Goal: Communication & Community: Answer question/provide support

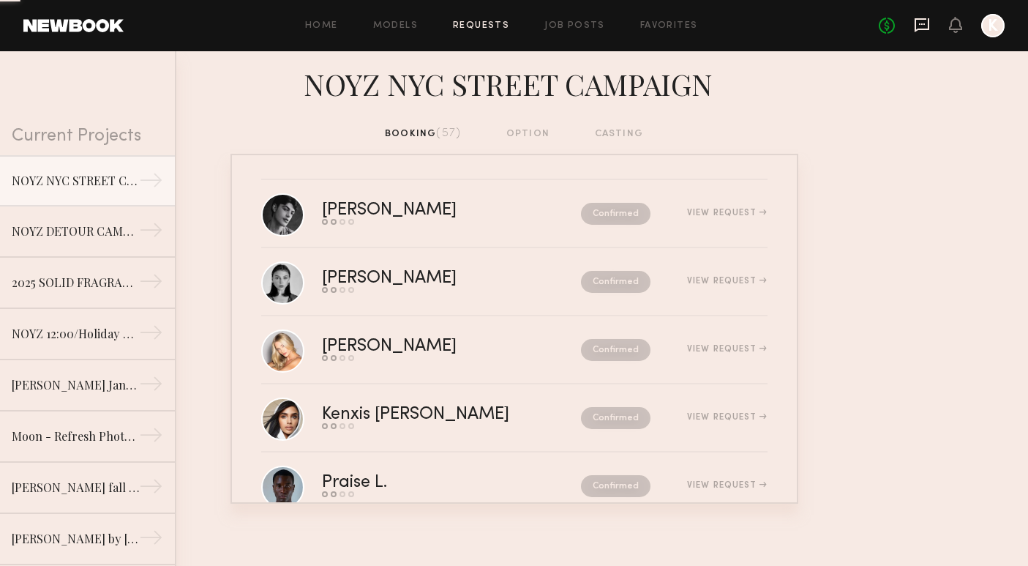
click at [928, 26] on icon at bounding box center [922, 25] width 15 height 14
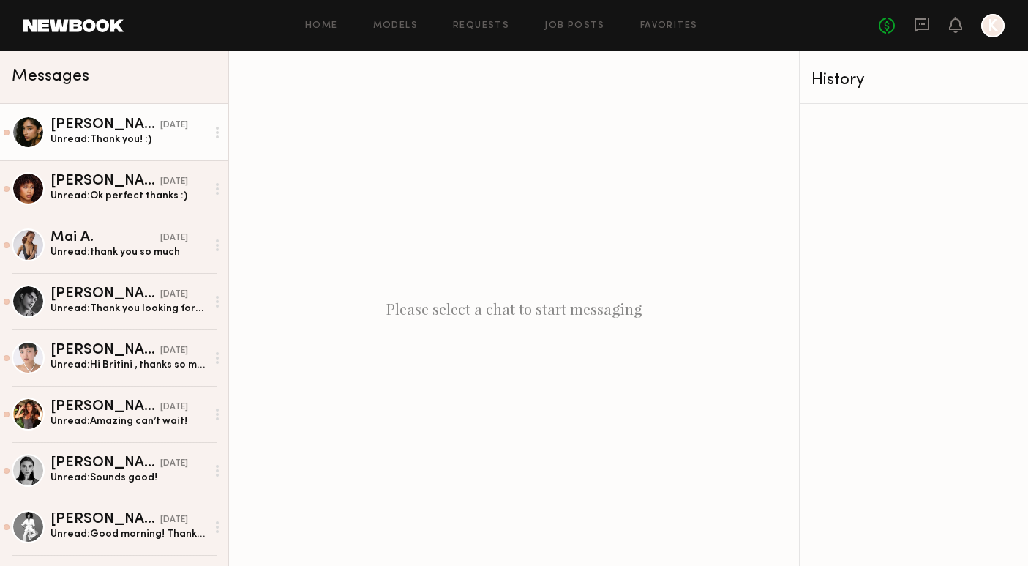
click at [113, 143] on div "Unread: Thank you! :)" at bounding box center [128, 139] width 156 height 14
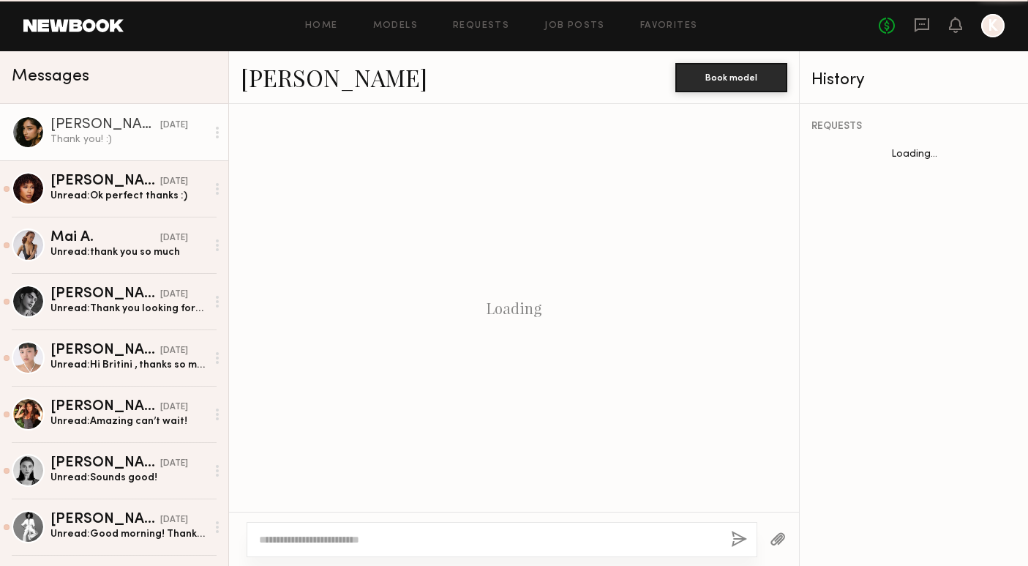
scroll to position [1133, 0]
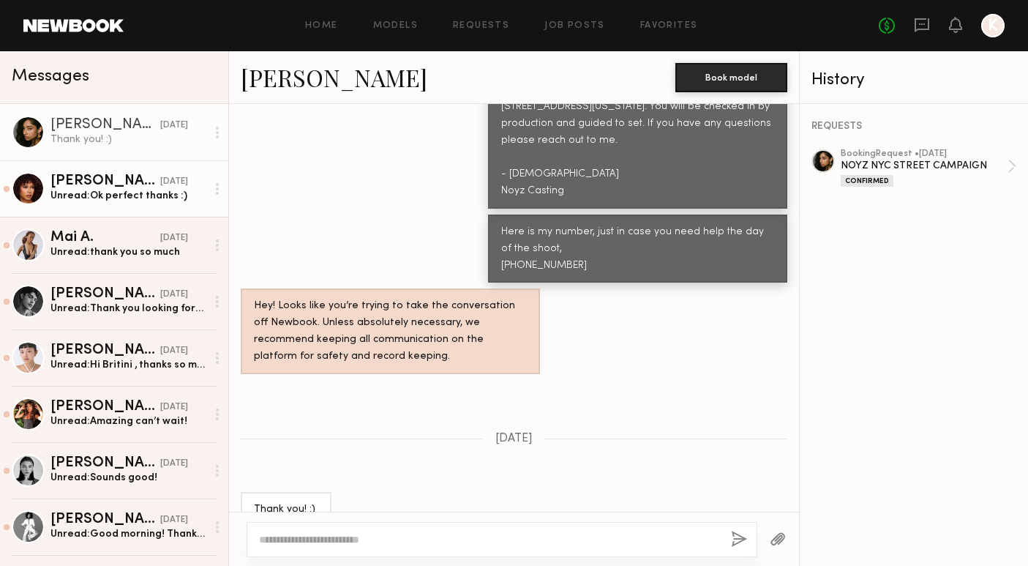
click at [101, 209] on link "[PERSON_NAME] [DATE] Unread: Ok perfect thanks :)" at bounding box center [114, 188] width 228 height 56
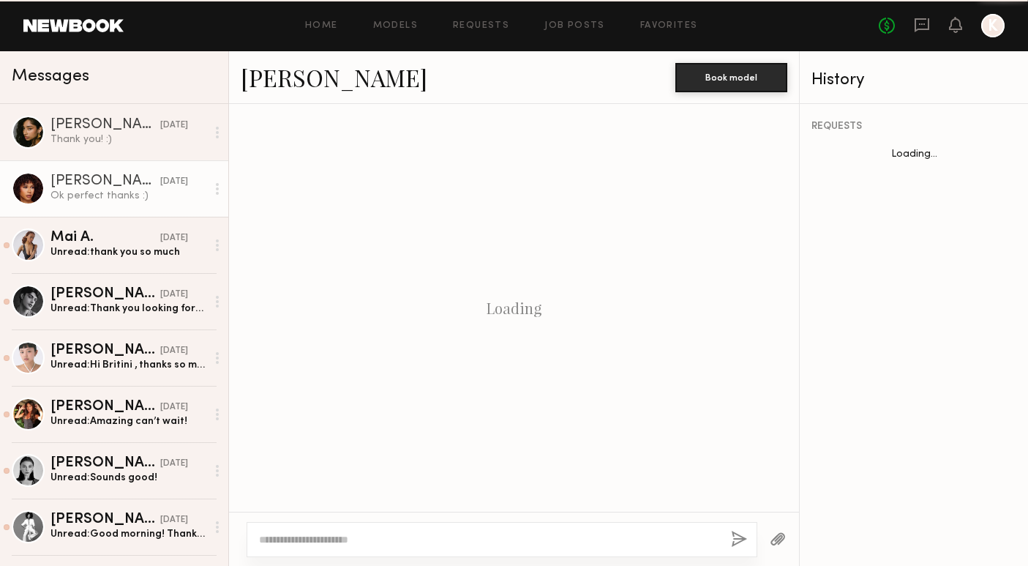
scroll to position [1117, 0]
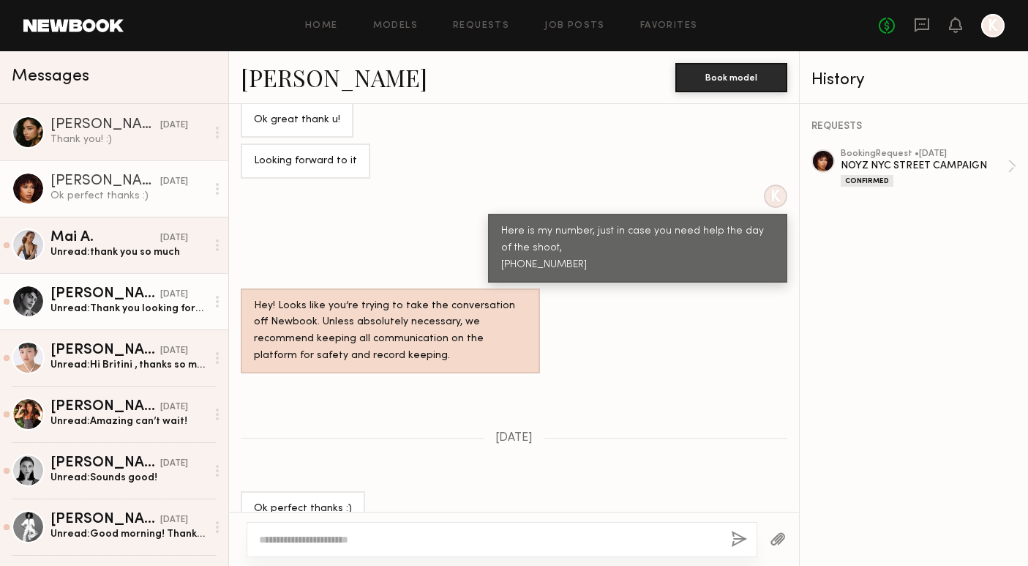
click at [101, 274] on link "[PERSON_NAME] [DATE] Unread: Thank you looking forward to being there :)" at bounding box center [114, 301] width 228 height 56
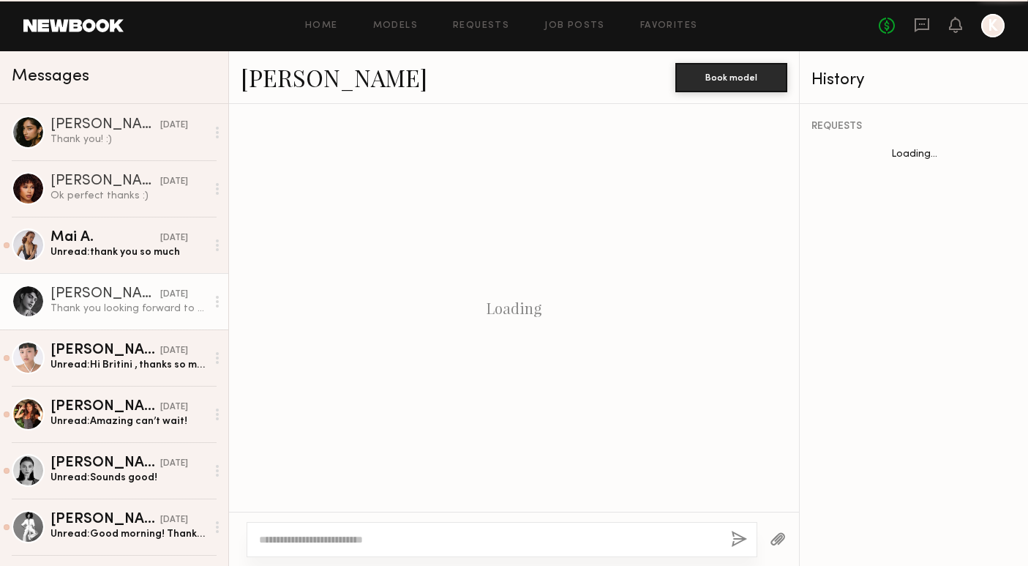
scroll to position [789, 0]
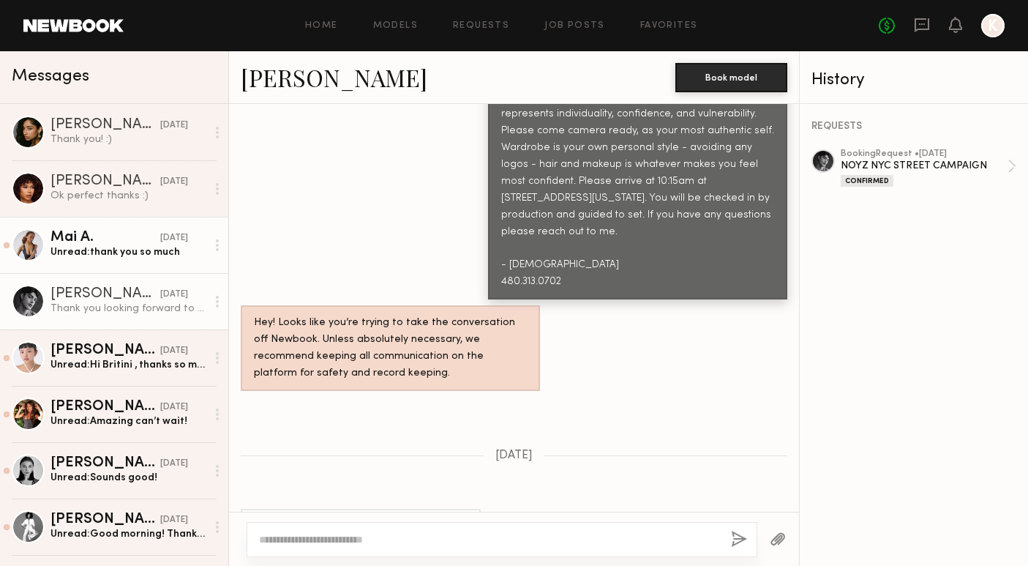
click at [110, 249] on div "Unread: thank you so much" at bounding box center [128, 252] width 156 height 14
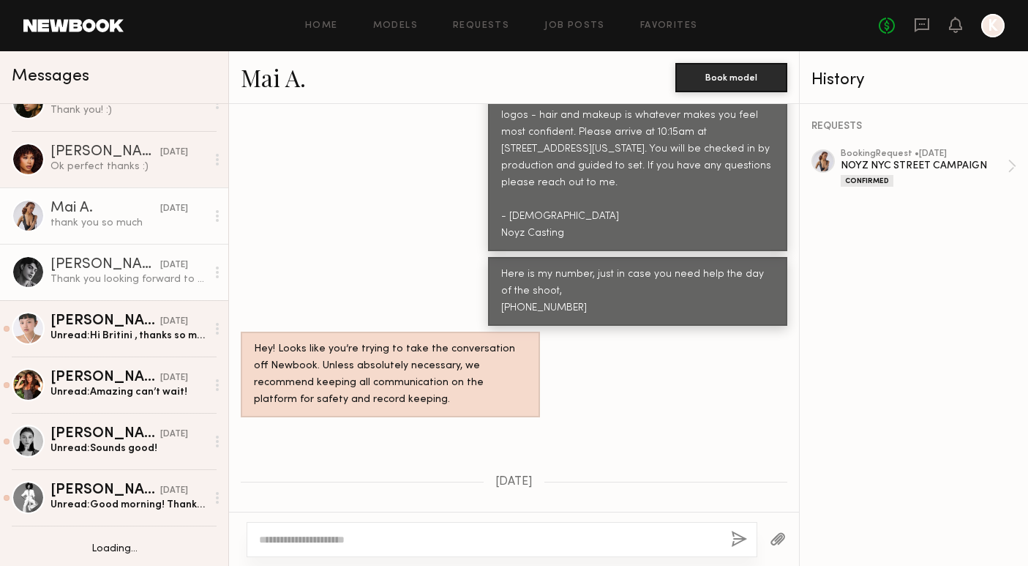
scroll to position [32, 0]
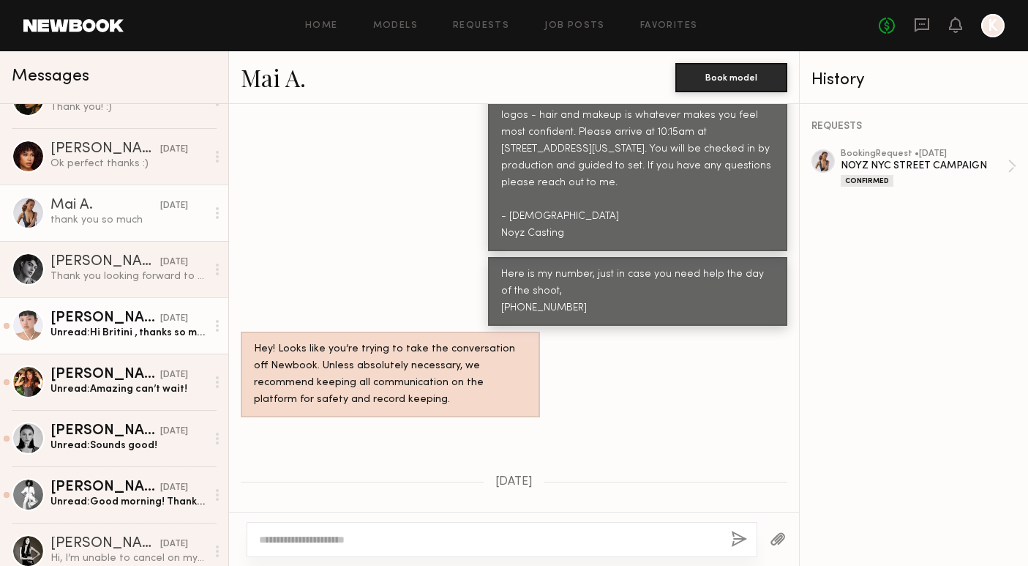
click at [136, 331] on div "Unread: Hi [DEMOGRAPHIC_DATA] , thanks so much for sharing. Looking forward to …" at bounding box center [128, 333] width 156 height 14
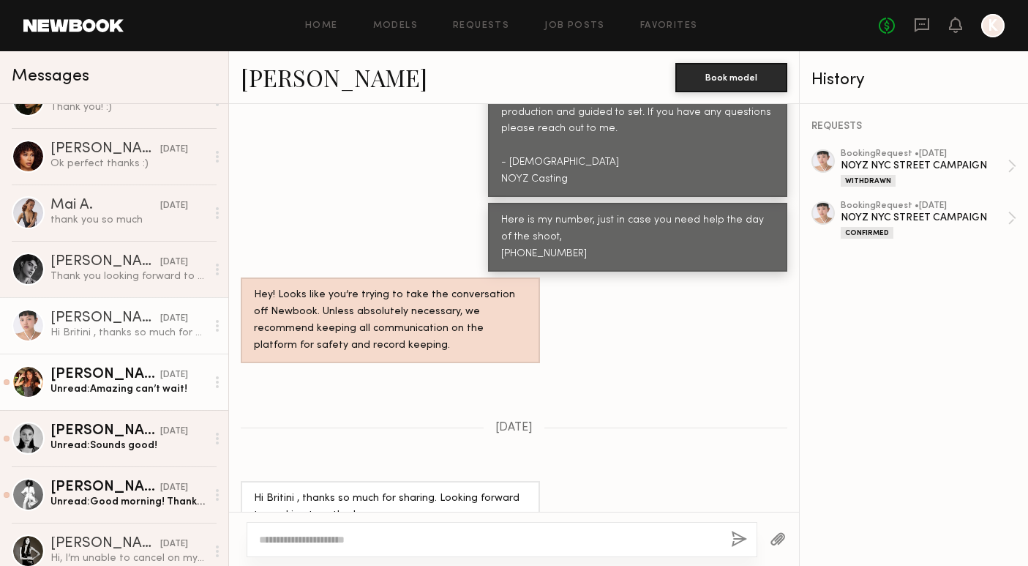
click at [128, 399] on link "[PERSON_NAME] [DATE] Unread: Amazing can’t wait!" at bounding box center [114, 381] width 228 height 56
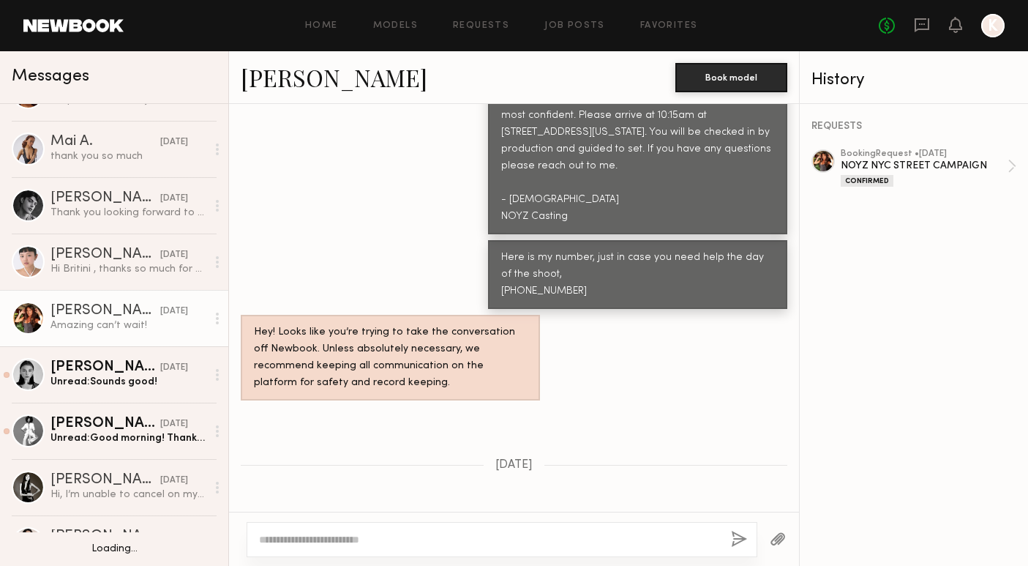
scroll to position [115, 0]
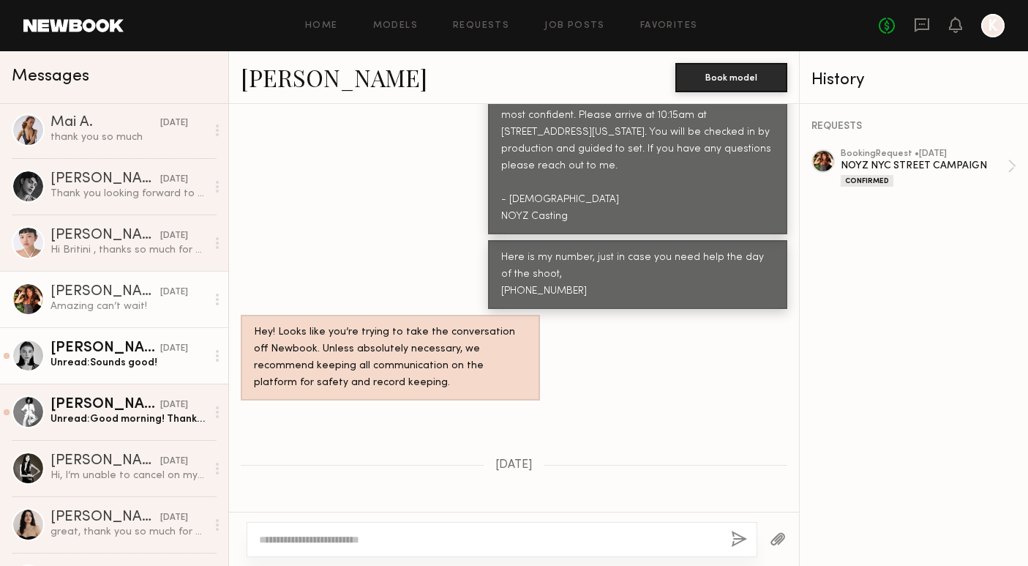
click at [110, 353] on div "[PERSON_NAME]" at bounding box center [105, 348] width 110 height 15
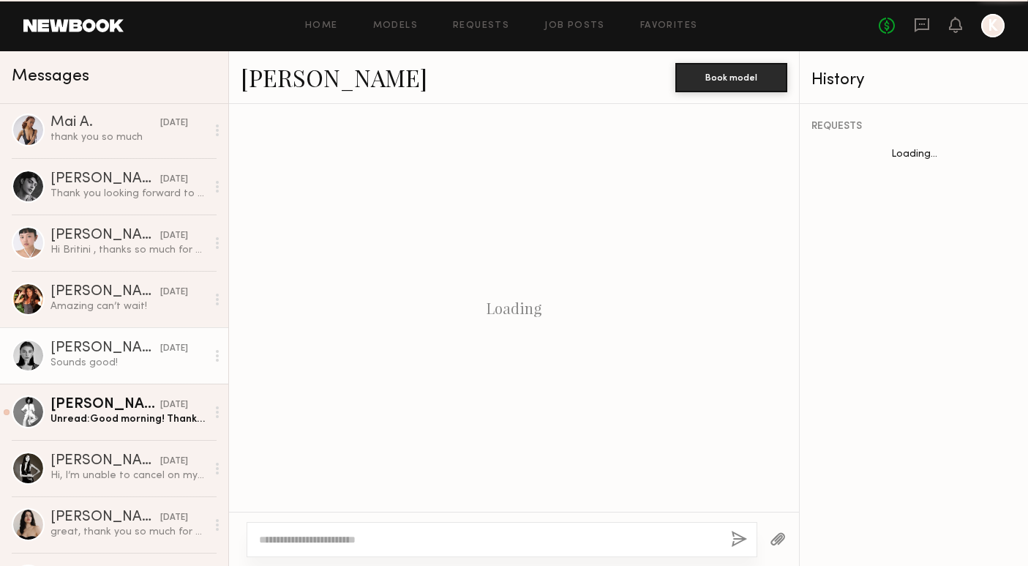
scroll to position [789, 0]
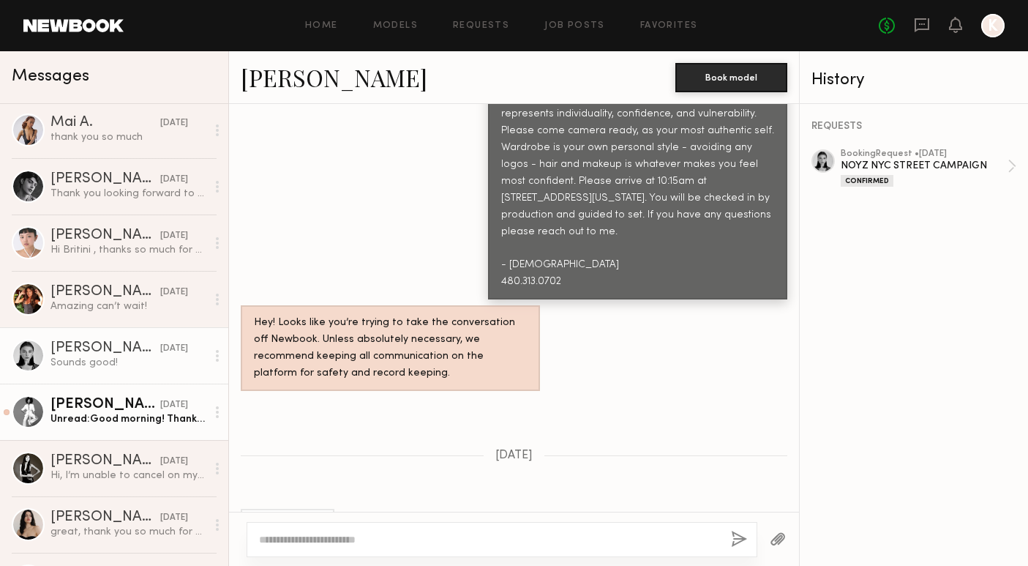
click at [121, 418] on div "Unread: Good morning! Thank you for having me on for this project; I’m excited.…" at bounding box center [128, 419] width 156 height 14
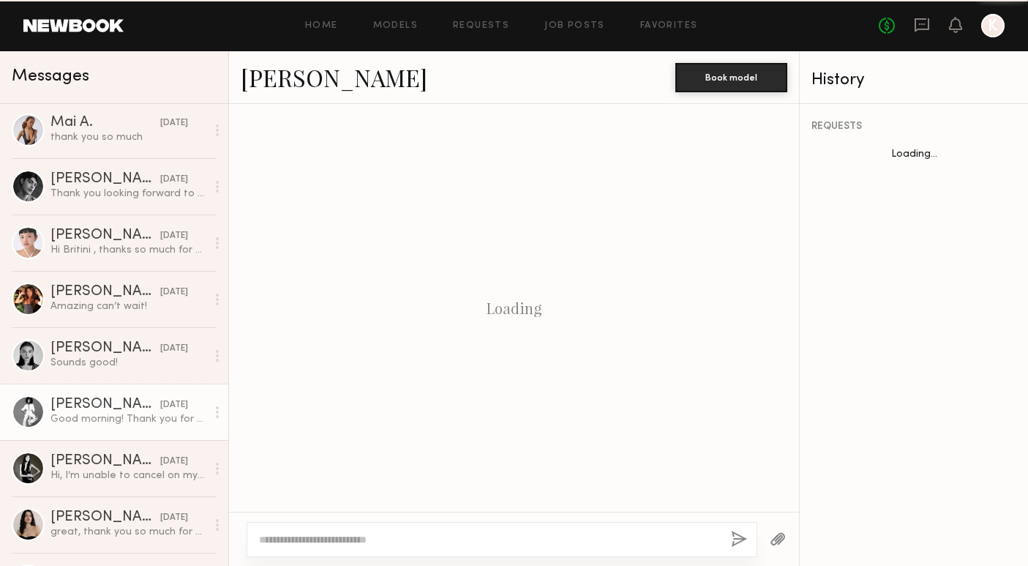
scroll to position [1270, 0]
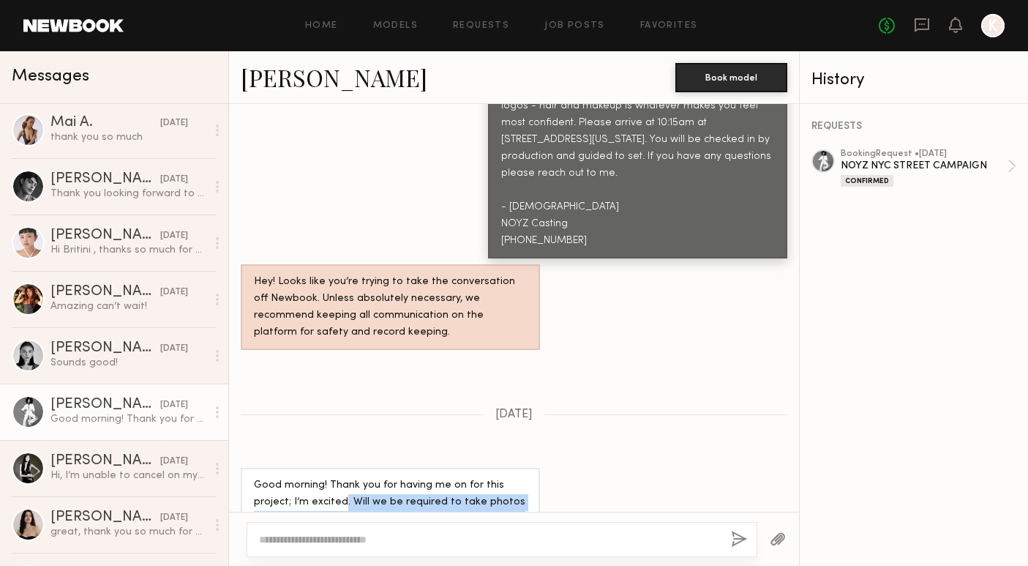
drag, startPoint x: 342, startPoint y: 448, endPoint x: 425, endPoint y: 478, distance: 87.7
click at [425, 478] on div "Good morning! Thank you for having me on for this project; I’m excited. Will we…" at bounding box center [390, 510] width 273 height 67
click at [399, 536] on textarea at bounding box center [489, 539] width 460 height 15
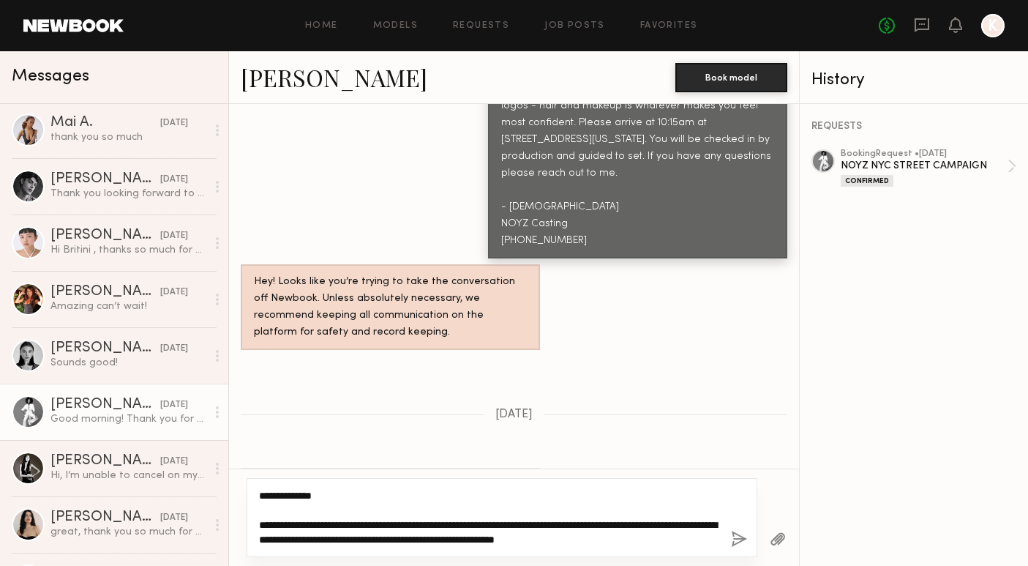
type textarea "**********"
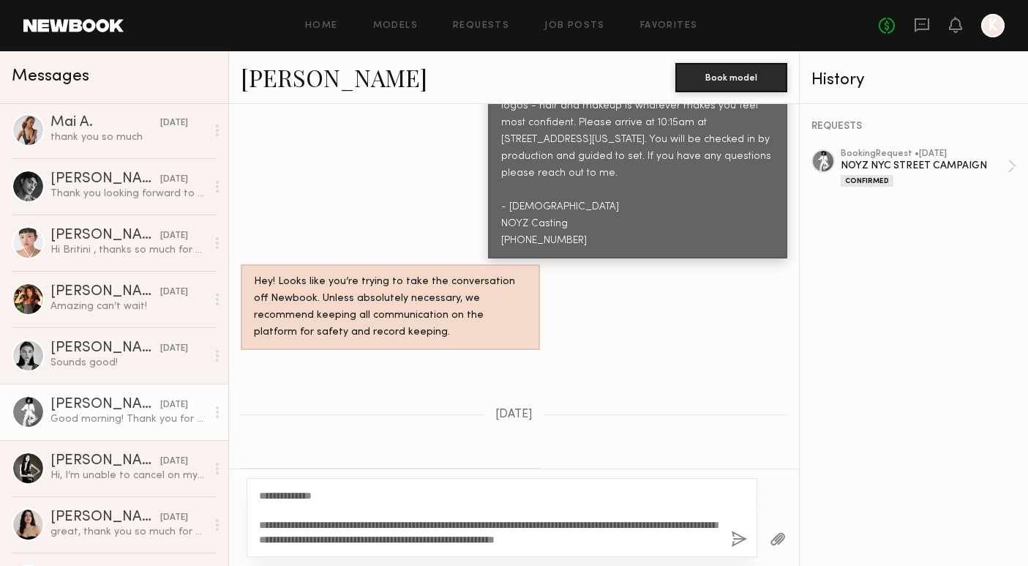
click at [737, 543] on button "button" at bounding box center [739, 539] width 16 height 18
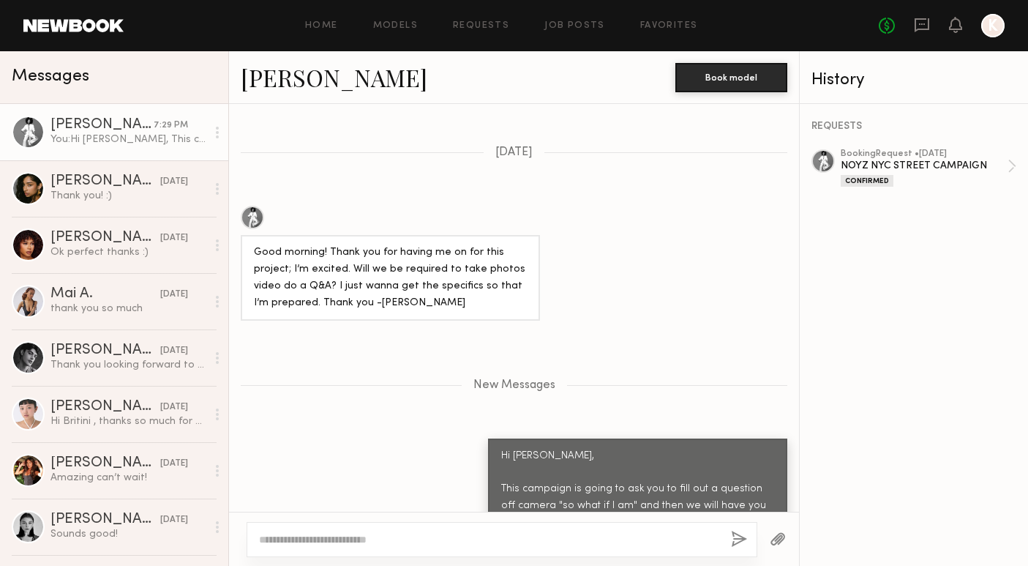
scroll to position [0, 0]
click at [22, 72] on span "Messages" at bounding box center [51, 76] width 78 height 17
click at [72, 34] on header "Home Models Requests Job Posts Favorites Sign Out No fees up to $5,000 K" at bounding box center [514, 25] width 1028 height 51
click at [79, 18] on header "Home Models Requests Job Posts Favorites Sign Out No fees up to $5,000 K" at bounding box center [514, 25] width 1028 height 51
click at [81, 23] on link at bounding box center [73, 25] width 100 height 13
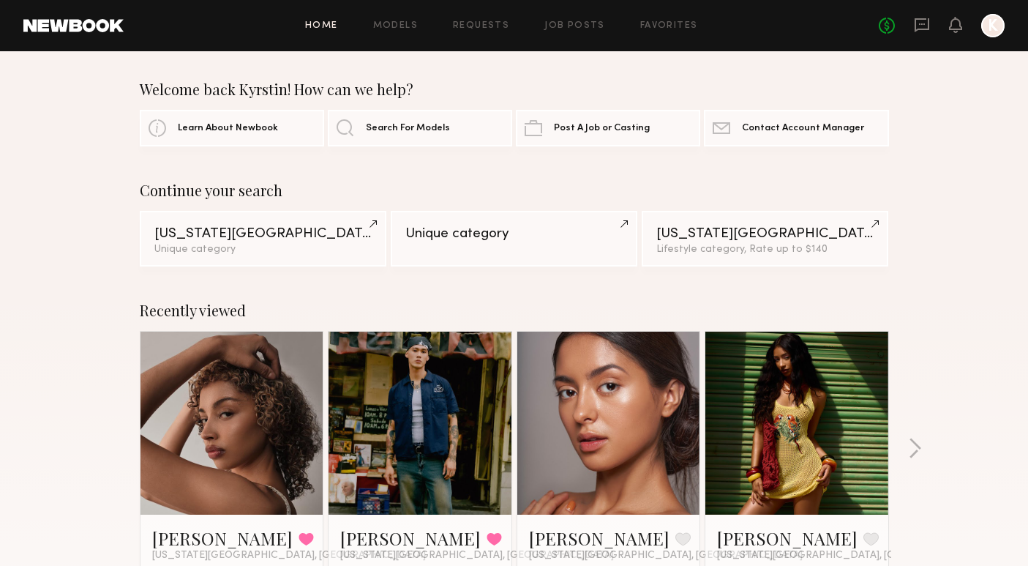
click at [487, 20] on div "Home Models Requests Job Posts Favorites Sign Out No fees up to $5,000 K" at bounding box center [564, 25] width 881 height 23
click at [485, 25] on link "Requests" at bounding box center [481, 26] width 56 height 10
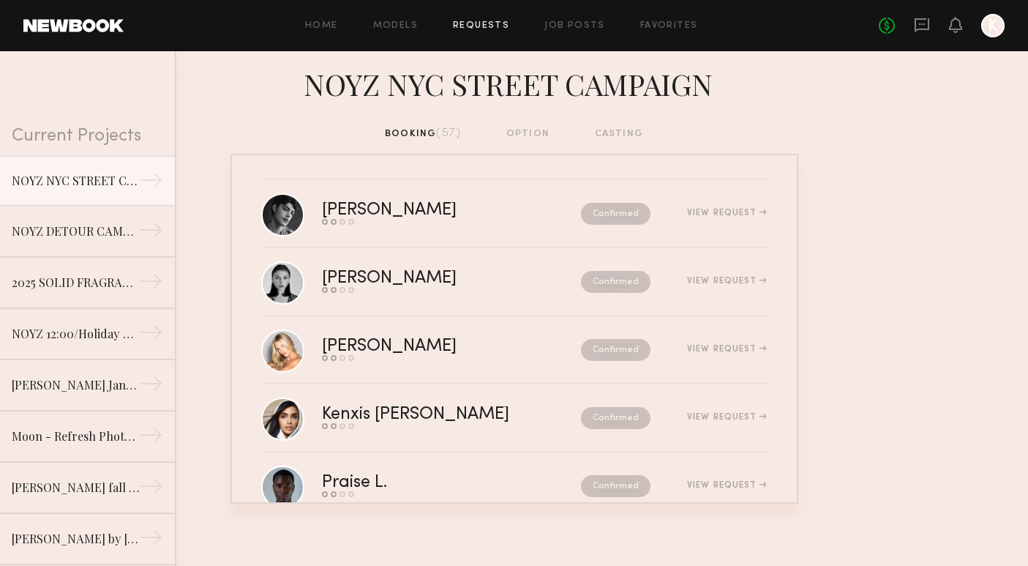
click at [894, 209] on nb-requests-list-container "[PERSON_NAME] Send request Model response Review hours worked Pay model Confirm…" at bounding box center [514, 329] width 1028 height 350
click at [484, 17] on div "Home Models Requests Job Posts Favorites Sign Out No fees up to $5,000 K" at bounding box center [564, 25] width 881 height 23
click at [916, 15] on div "No fees up to $5,000 K" at bounding box center [942, 25] width 126 height 23
click at [923, 26] on icon at bounding box center [922, 25] width 16 height 16
